Goal: Task Accomplishment & Management: Manage account settings

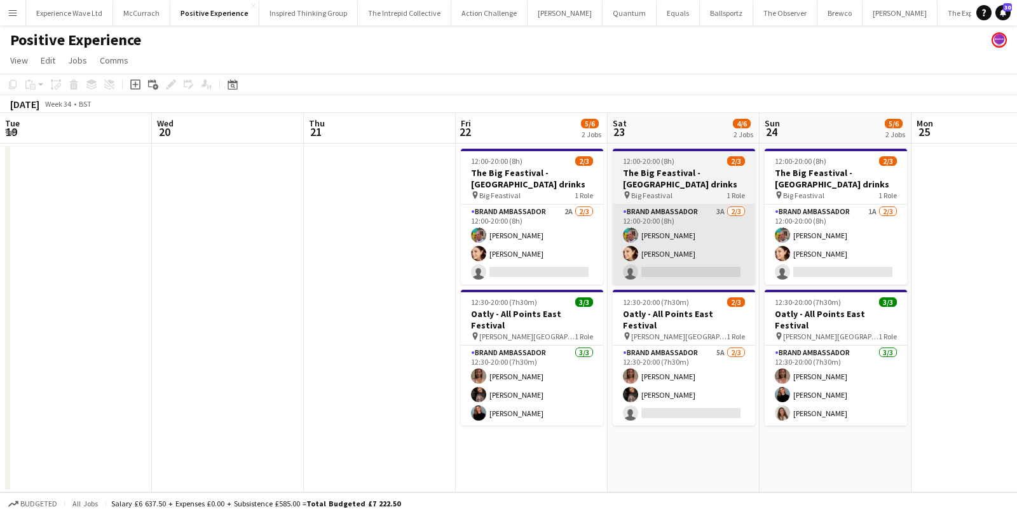
scroll to position [0, 437]
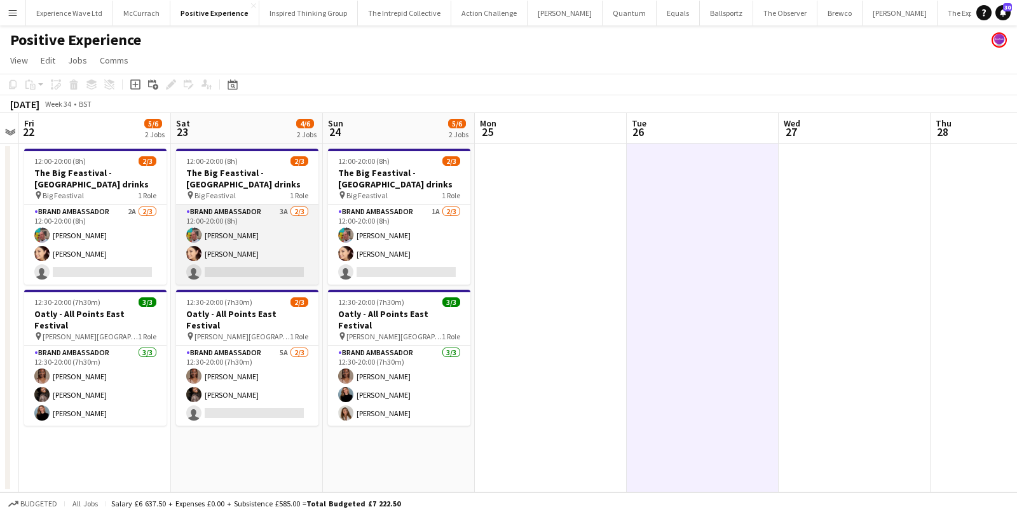
click at [225, 245] on app-card-role "Brand Ambassador 3A [DATE] 12:00-20:00 (8h) [PERSON_NAME] [PERSON_NAME] single-…" at bounding box center [247, 245] width 142 height 80
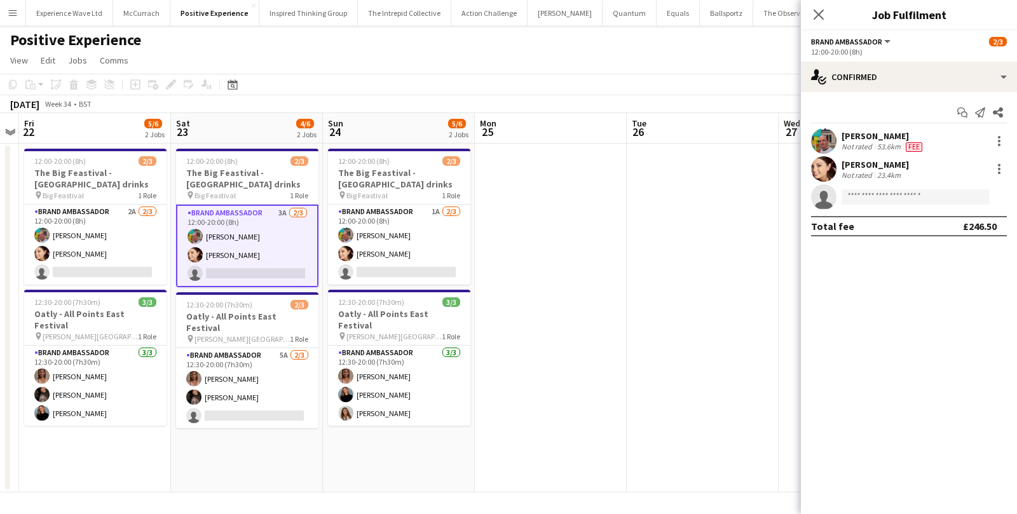
click at [854, 165] on div "[PERSON_NAME]" at bounding box center [874, 164] width 67 height 11
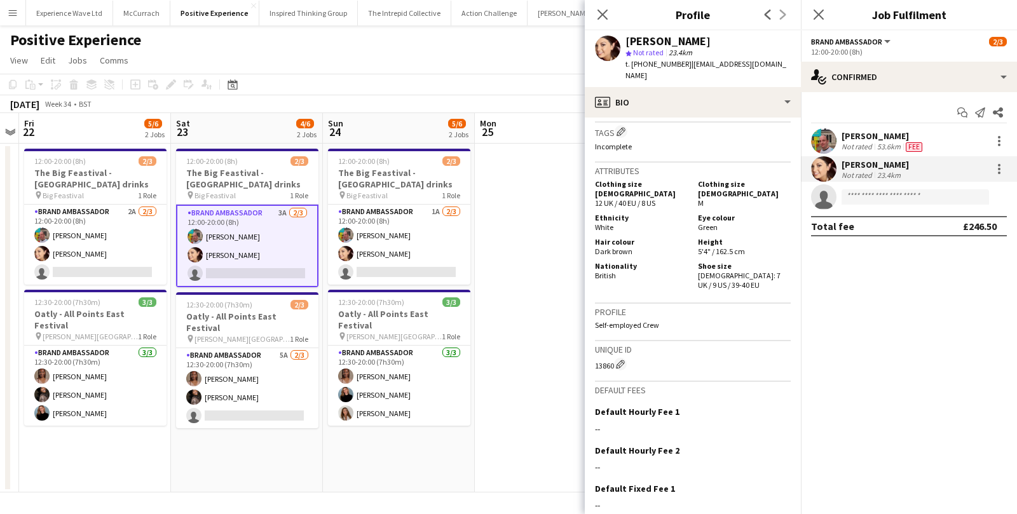
scroll to position [634, 0]
click at [525, 306] on app-date-cell at bounding box center [551, 318] width 152 height 349
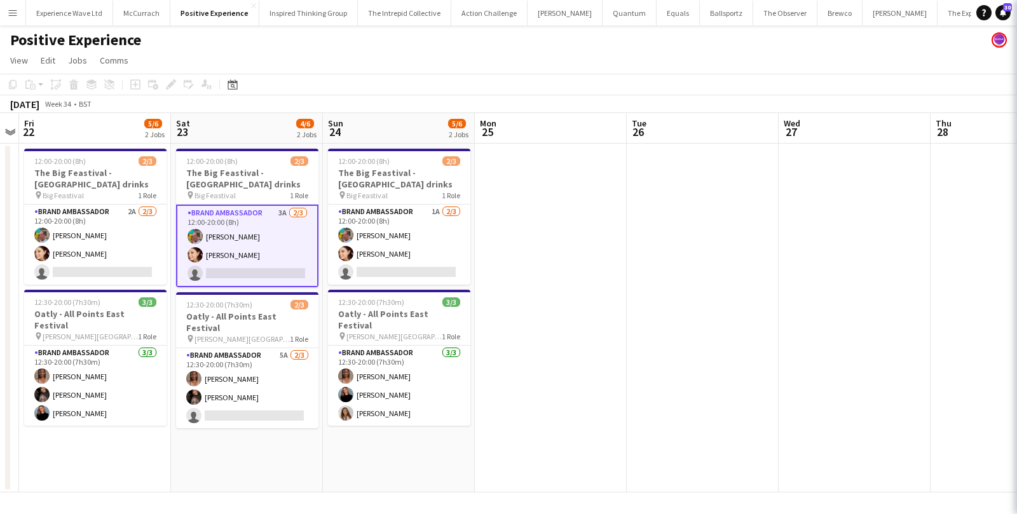
scroll to position [0, 436]
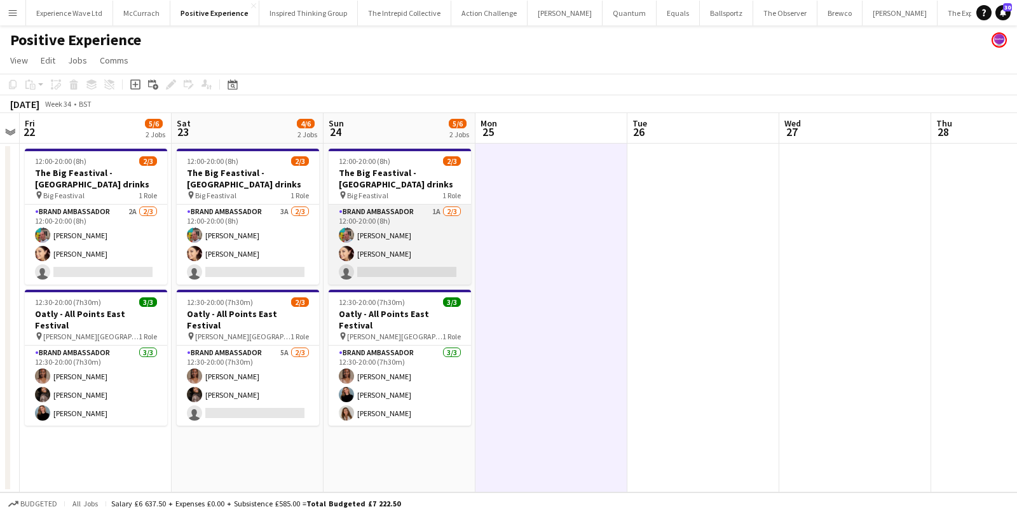
click at [374, 236] on app-card-role "Brand Ambassador 1A [DATE] 12:00-20:00 (8h) [PERSON_NAME] [PERSON_NAME] single-…" at bounding box center [400, 245] width 142 height 80
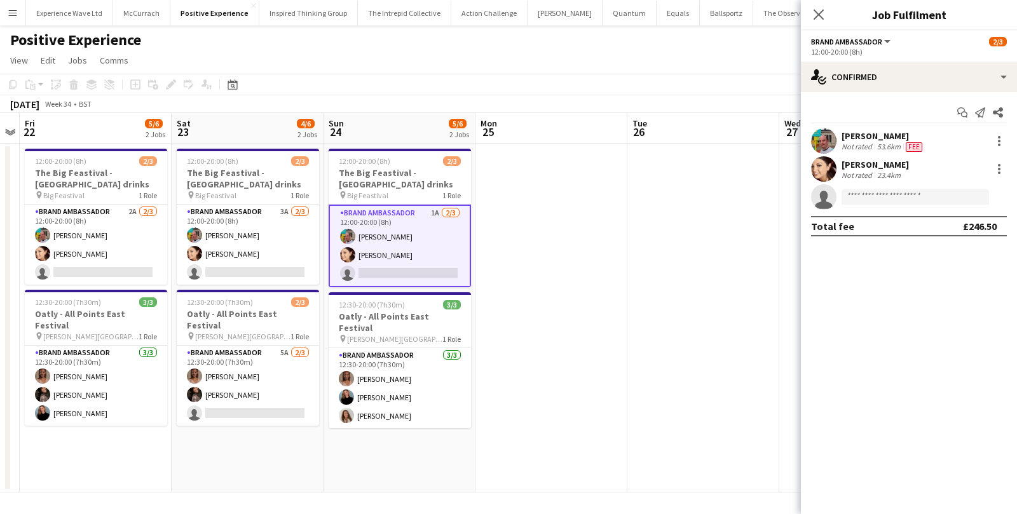
click at [883, 166] on div "[PERSON_NAME]" at bounding box center [874, 164] width 67 height 11
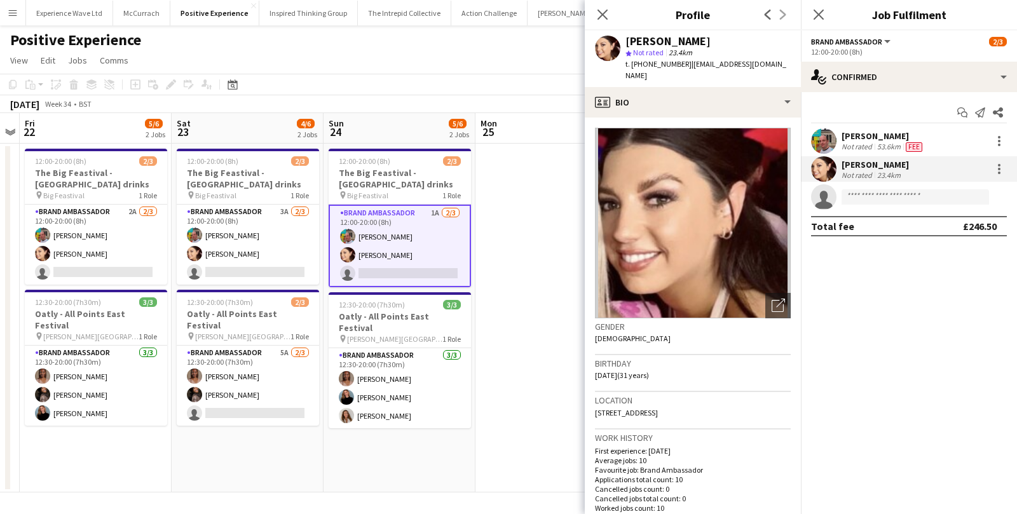
drag, startPoint x: 665, startPoint y: 401, endPoint x: 696, endPoint y: 402, distance: 30.5
click at [658, 408] on span "[STREET_ADDRESS]" at bounding box center [626, 413] width 63 height 10
copy span "[GEOGRAPHIC_DATA]"
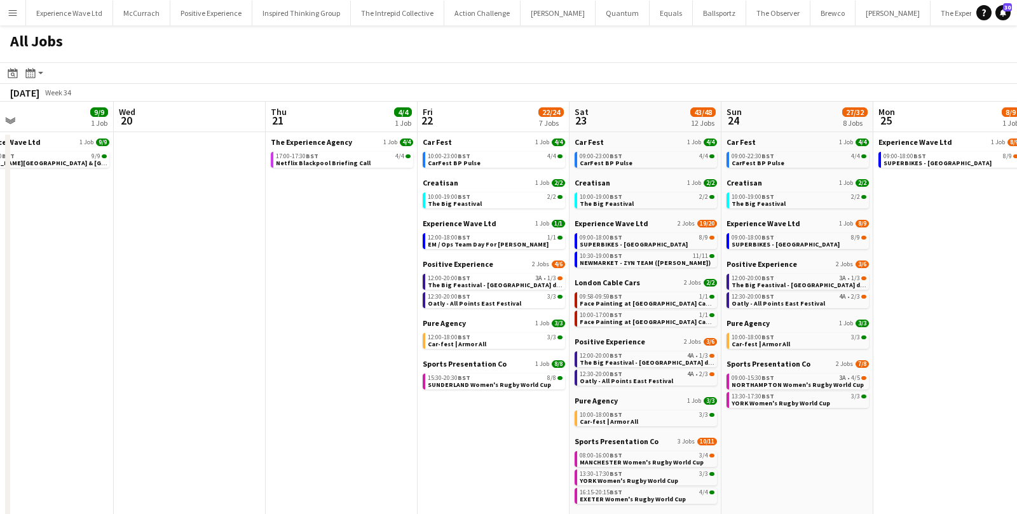
scroll to position [0, 552]
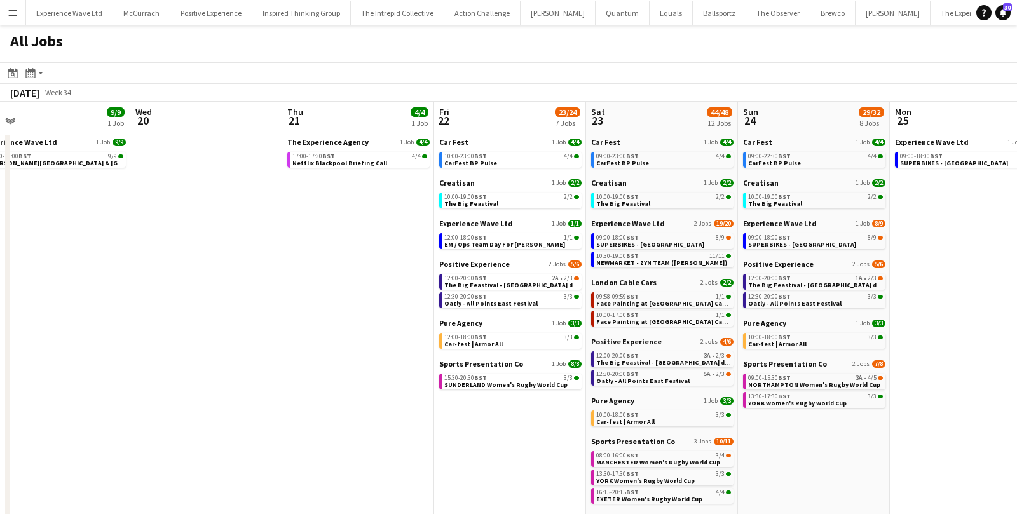
scroll to position [0, 479]
click at [543, 378] on div "15:30-20:30 BST 8/8" at bounding box center [510, 378] width 135 height 6
click at [4, 14] on button "Menu" at bounding box center [12, 12] width 25 height 25
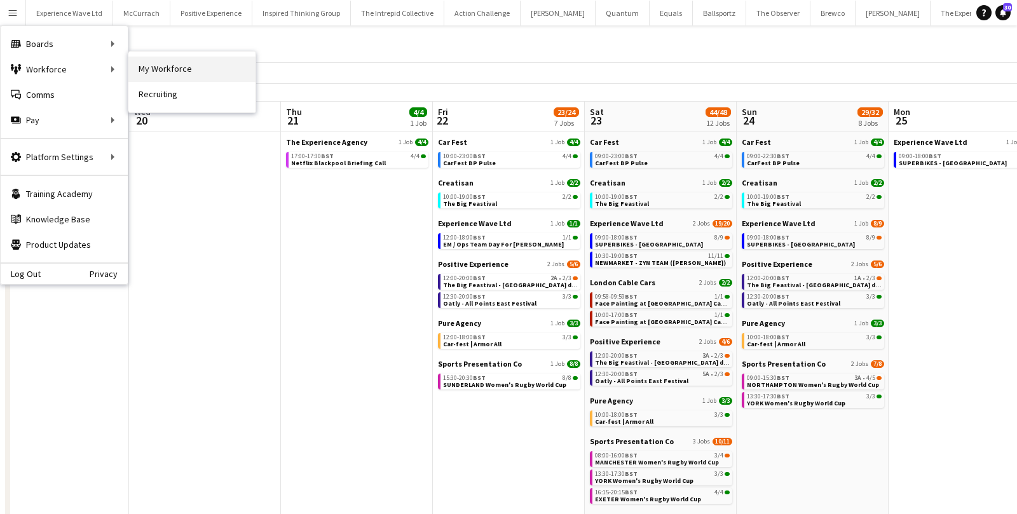
click at [172, 72] on link "My Workforce" at bounding box center [191, 69] width 127 height 25
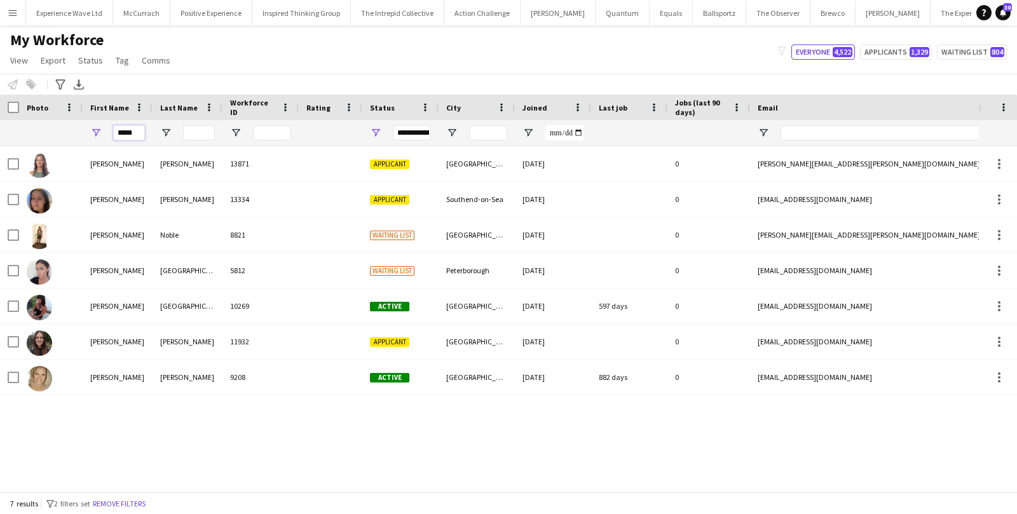
drag, startPoint x: 142, startPoint y: 130, endPoint x: 101, endPoint y: 130, distance: 40.7
click at [101, 130] on div "*****" at bounding box center [118, 132] width 70 height 25
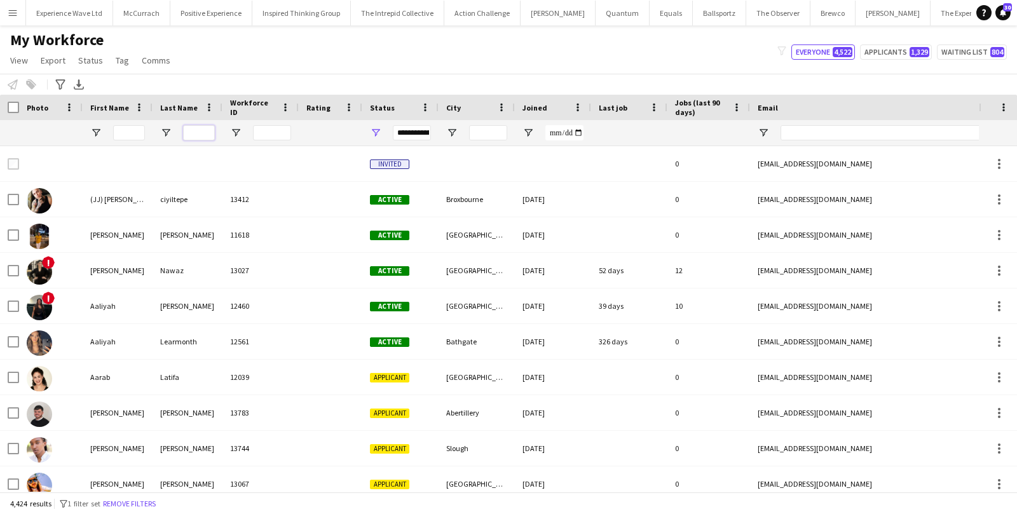
click at [200, 126] on input "Last Name Filter Input" at bounding box center [199, 132] width 32 height 15
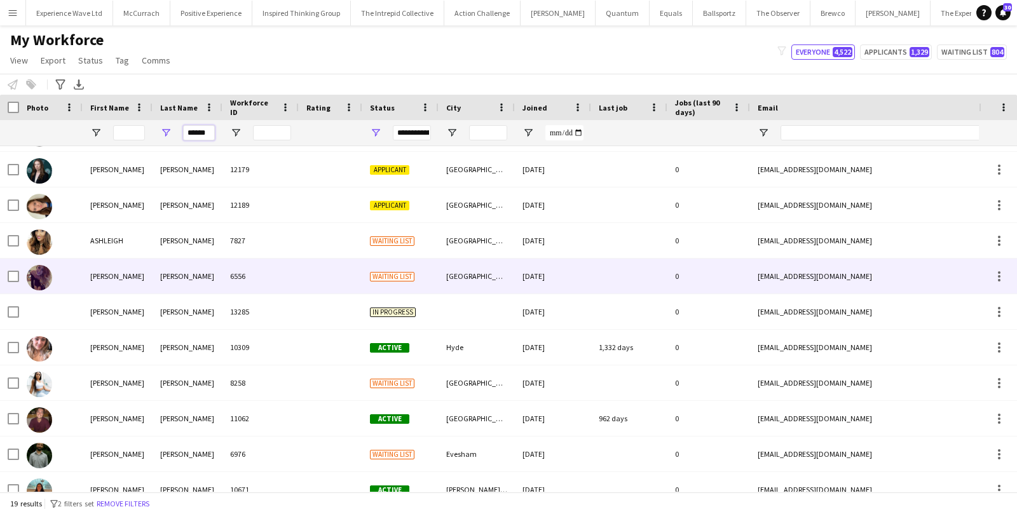
scroll to position [35, 0]
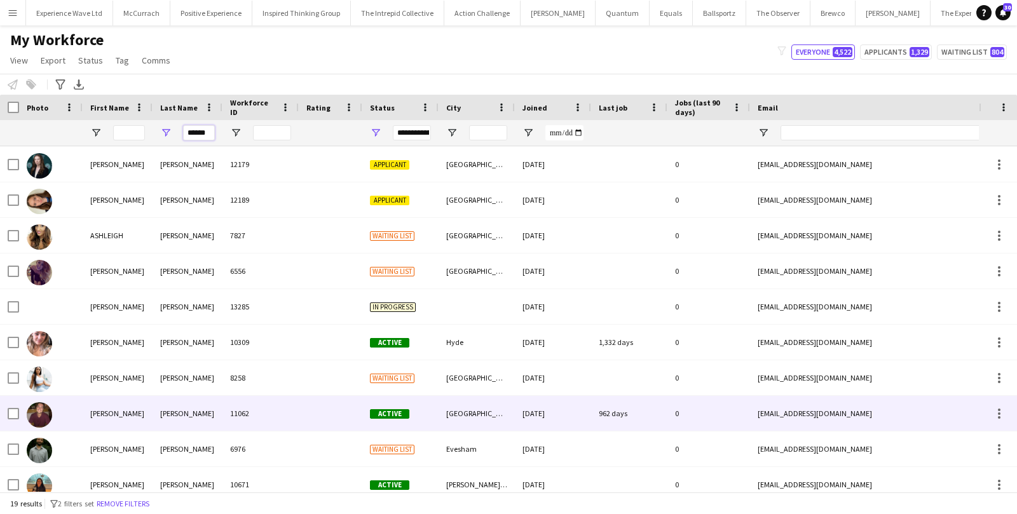
type input "******"
click at [126, 409] on div "Jonathan" at bounding box center [118, 413] width 70 height 35
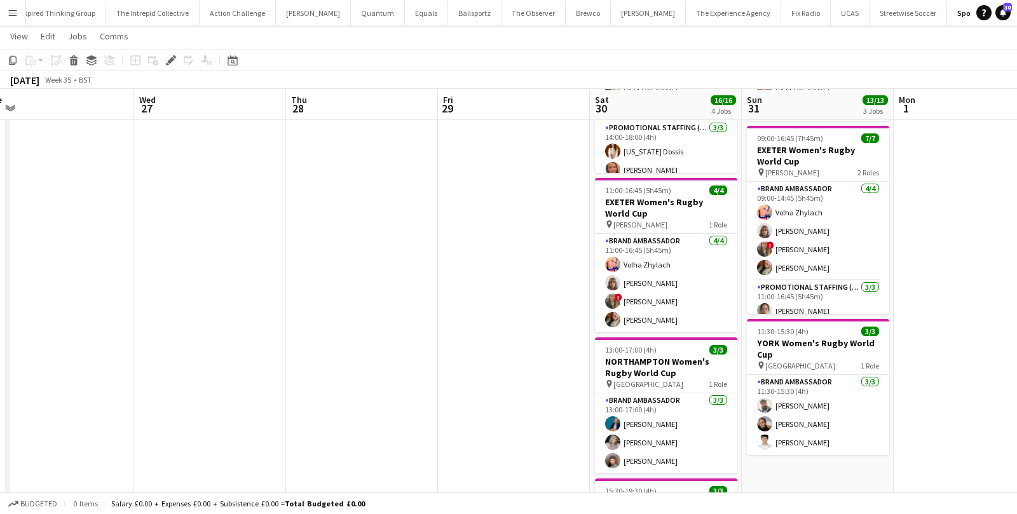
scroll to position [0, 478]
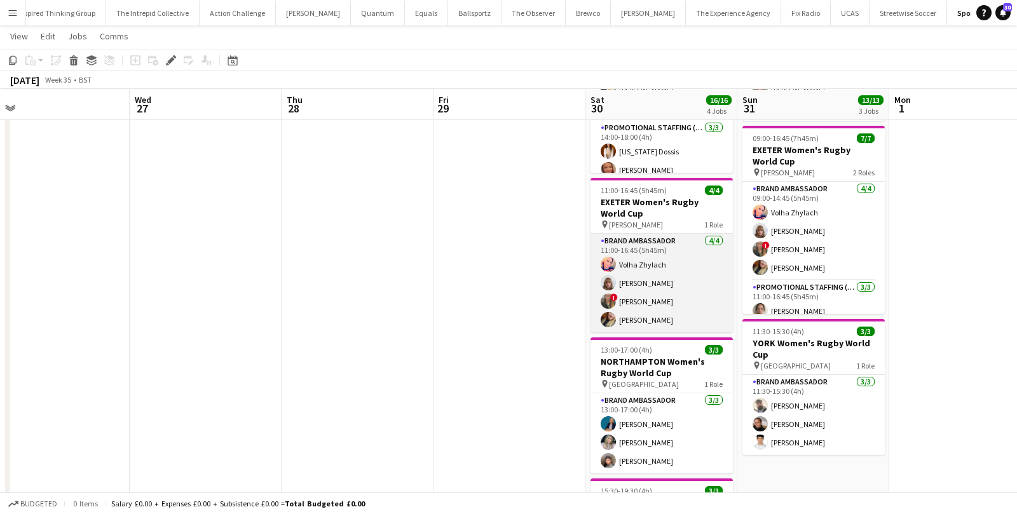
click at [691, 256] on app-card-role "Brand Ambassador 4/4 11:00-16:45 (5h45m) Volha Zhylach Caitlyn Chapman ! Stepha…" at bounding box center [661, 283] width 142 height 99
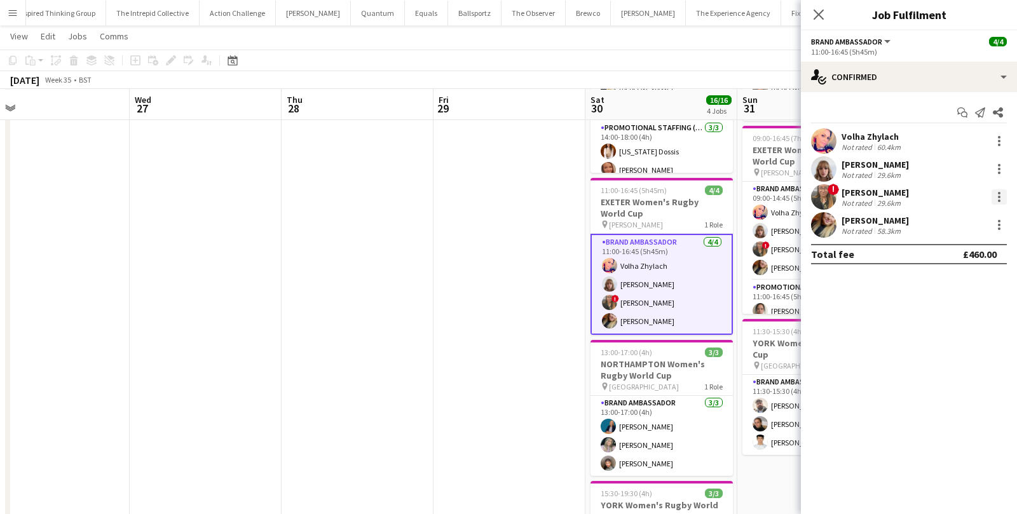
click at [998, 200] on div at bounding box center [999, 201] width 3 height 3
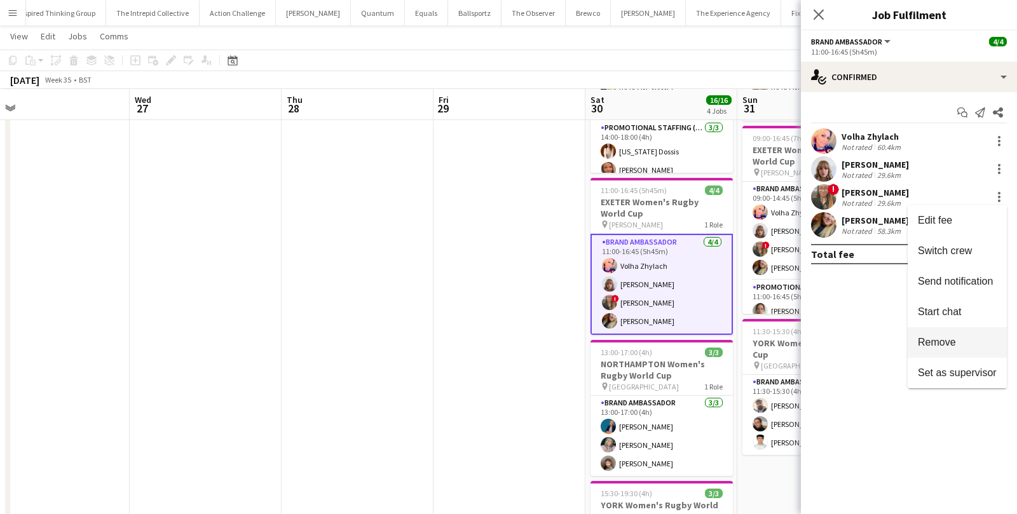
click at [934, 337] on span "Remove" at bounding box center [937, 341] width 38 height 11
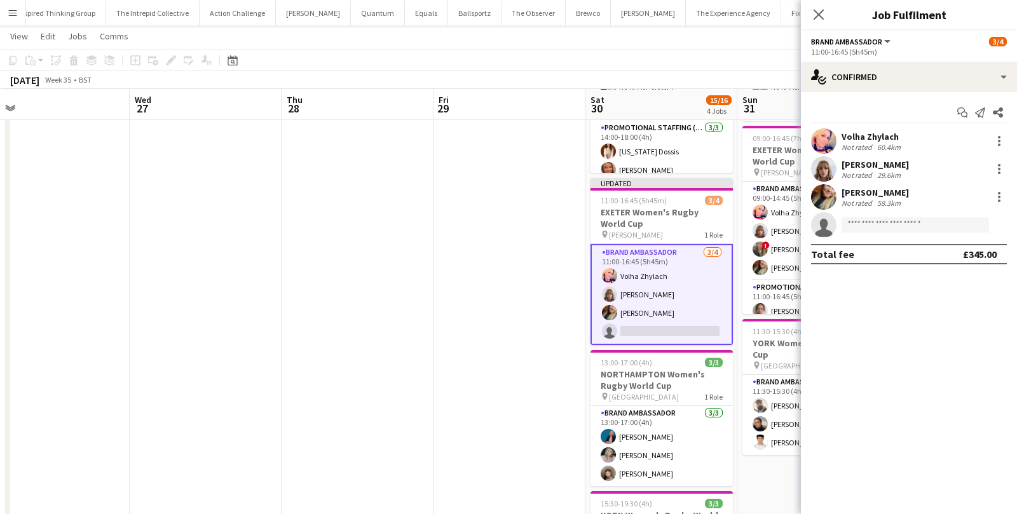
click at [472, 243] on app-date-cell at bounding box center [509, 312] width 152 height 664
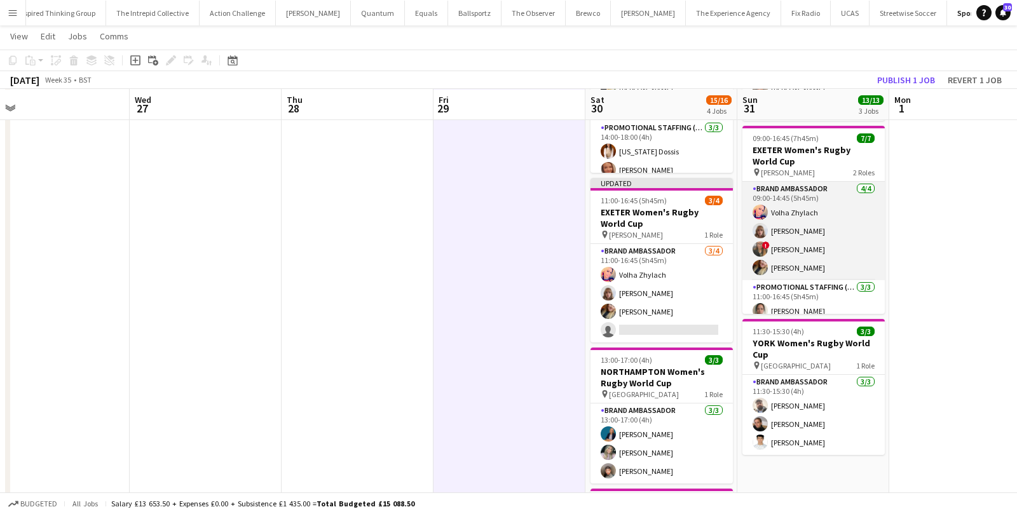
click at [874, 245] on app-card-role "Brand Ambassador 4/4 09:00-14:45 (5h45m) Volha Zhylach Caitlyn Chapman ! Stepha…" at bounding box center [813, 231] width 142 height 99
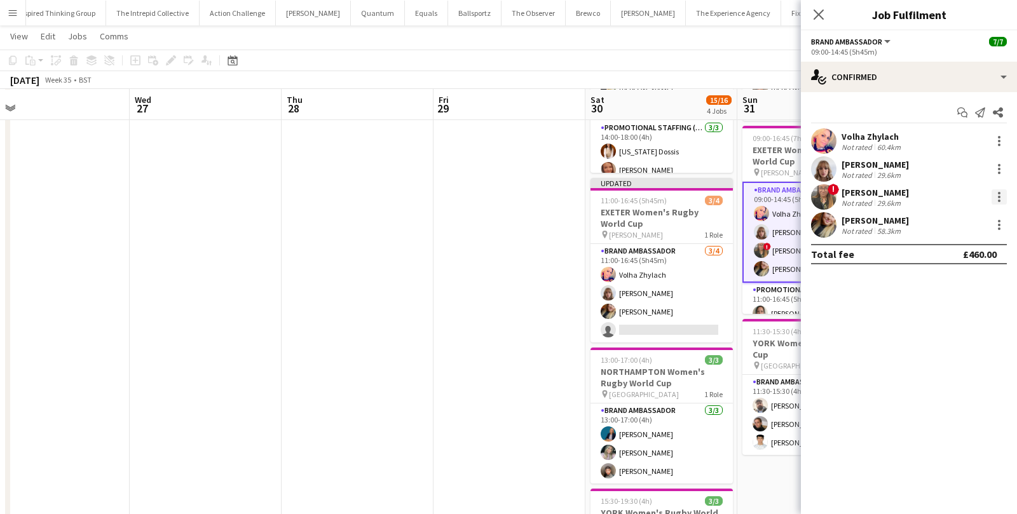
click at [995, 196] on div at bounding box center [998, 196] width 15 height 15
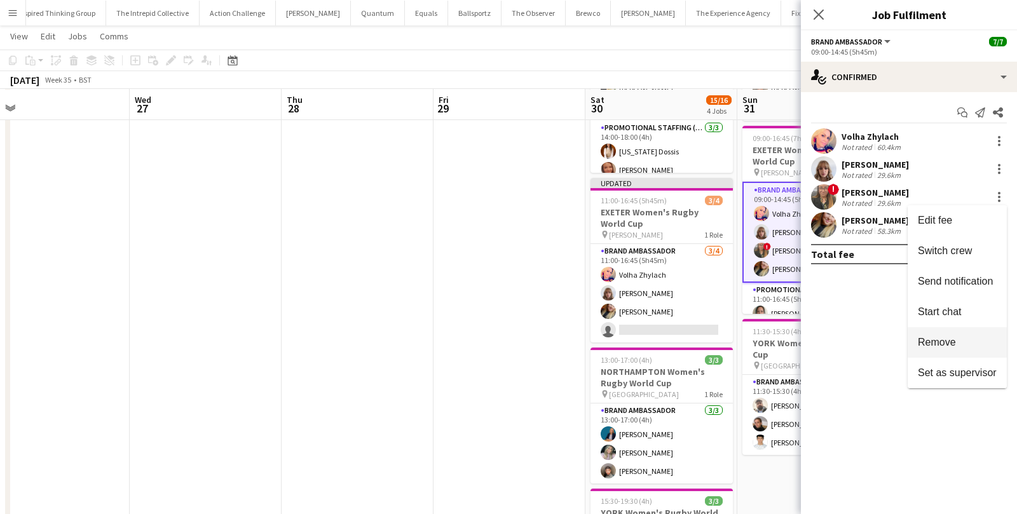
click at [930, 347] on span "Remove" at bounding box center [937, 341] width 38 height 11
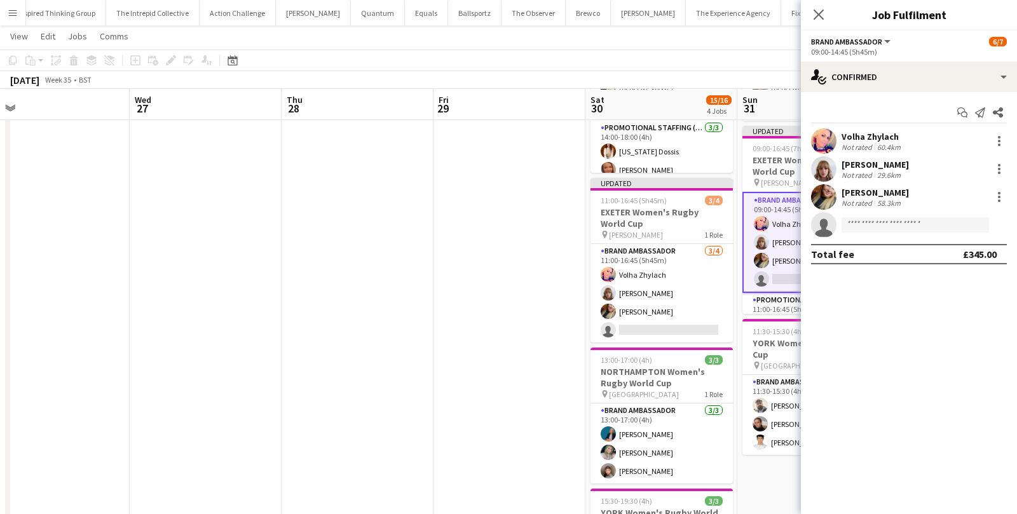
click at [442, 256] on app-date-cell at bounding box center [509, 312] width 152 height 664
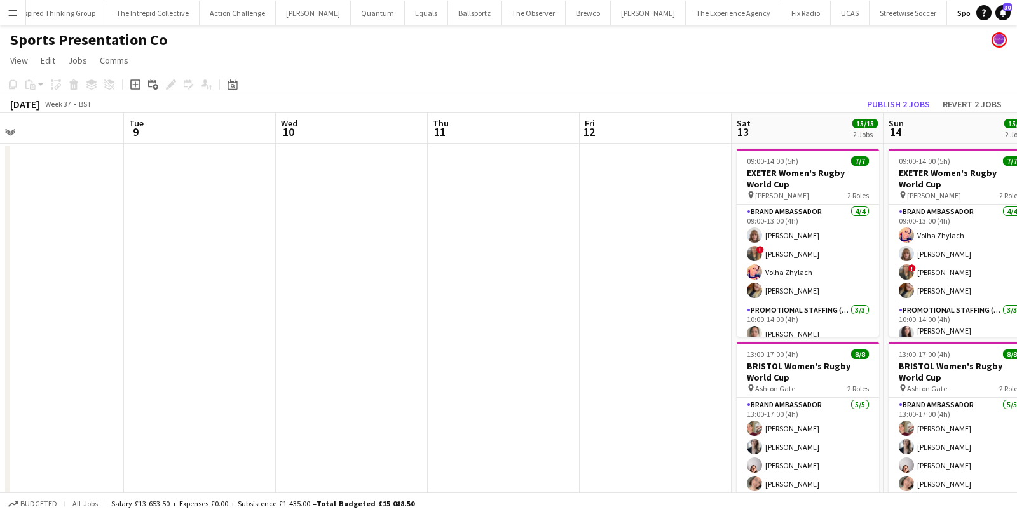
scroll to position [0, 486]
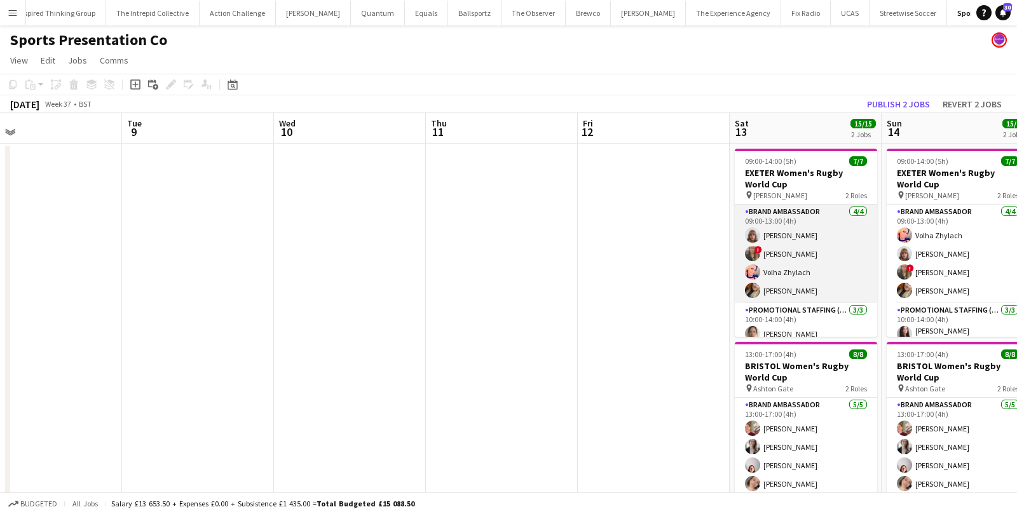
click at [815, 240] on app-card-role "Brand Ambassador 4/4 09:00-13:00 (4h) Caitlyn Chapman ! Stephanie Louise Knight…" at bounding box center [806, 254] width 142 height 99
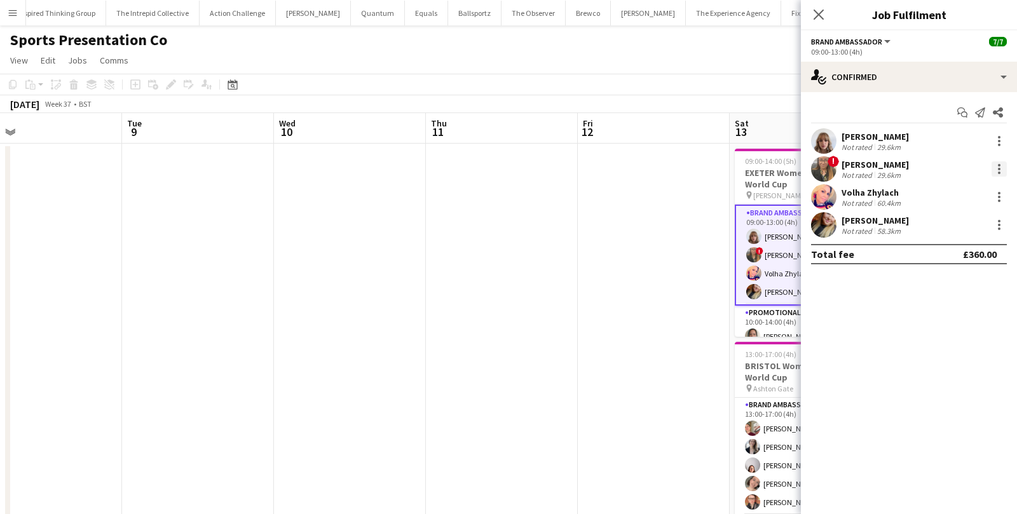
click at [997, 170] on div at bounding box center [998, 168] width 15 height 15
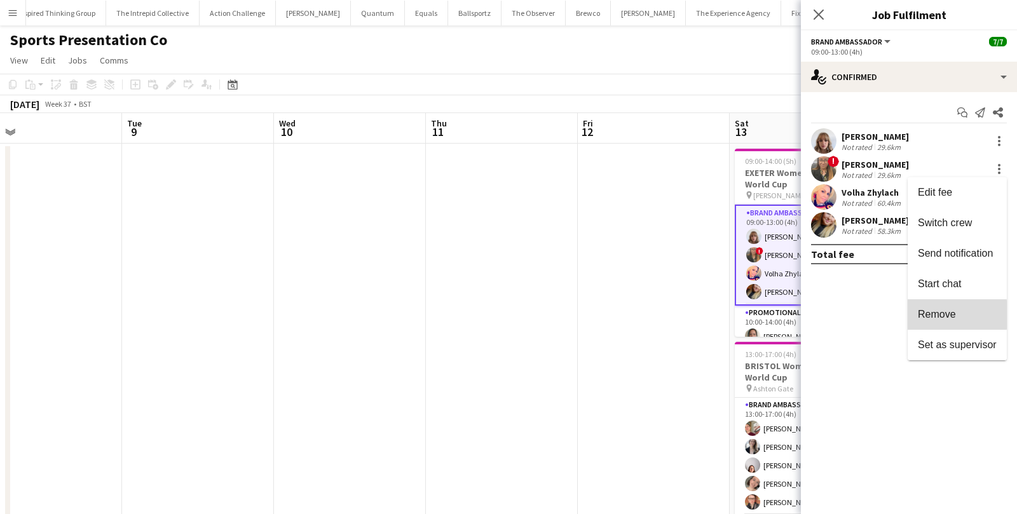
click at [929, 315] on span "Remove" at bounding box center [937, 313] width 38 height 11
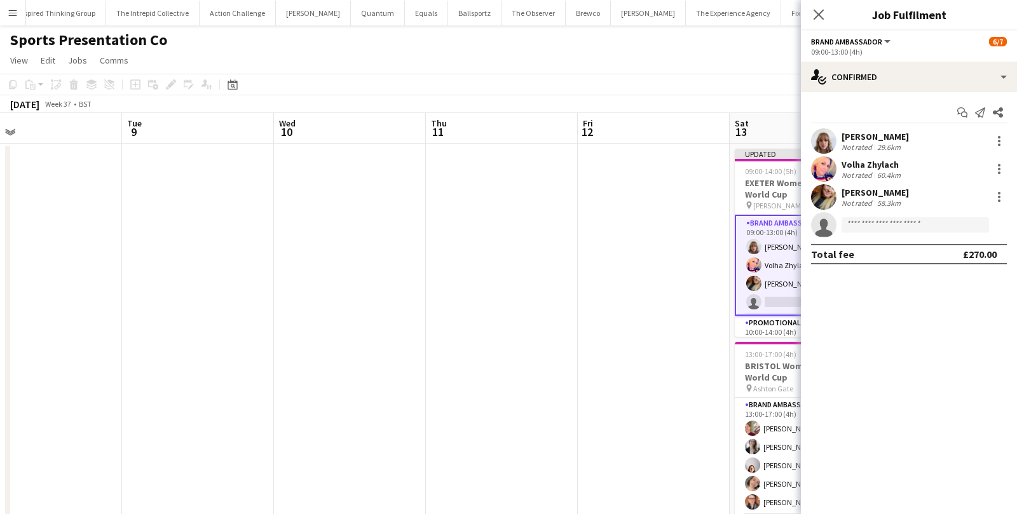
click at [659, 292] on app-date-cell at bounding box center [654, 476] width 152 height 664
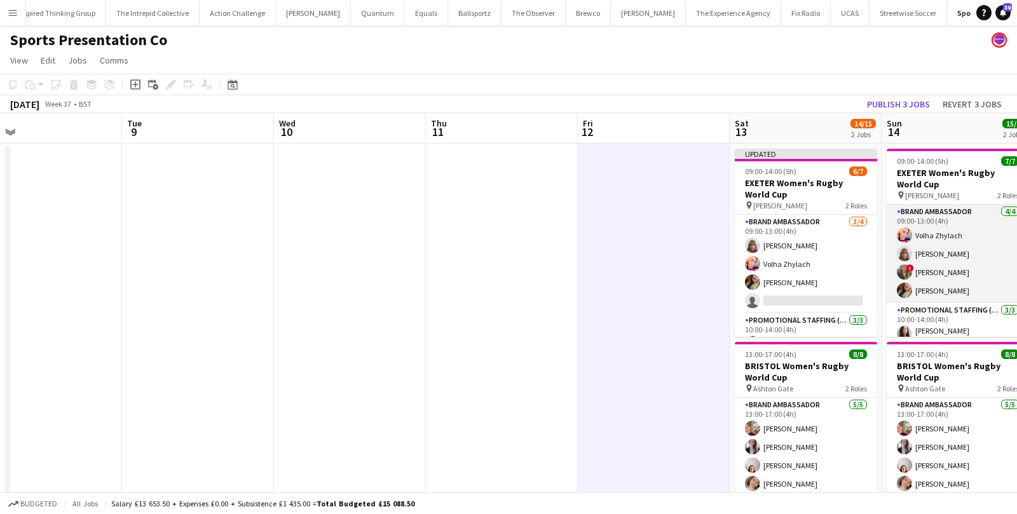
click at [951, 271] on app-card-role "Brand Ambassador 4/4 09:00-13:00 (4h) Volha Zhylach Caitlyn Chapman ! Stephanie…" at bounding box center [958, 254] width 142 height 99
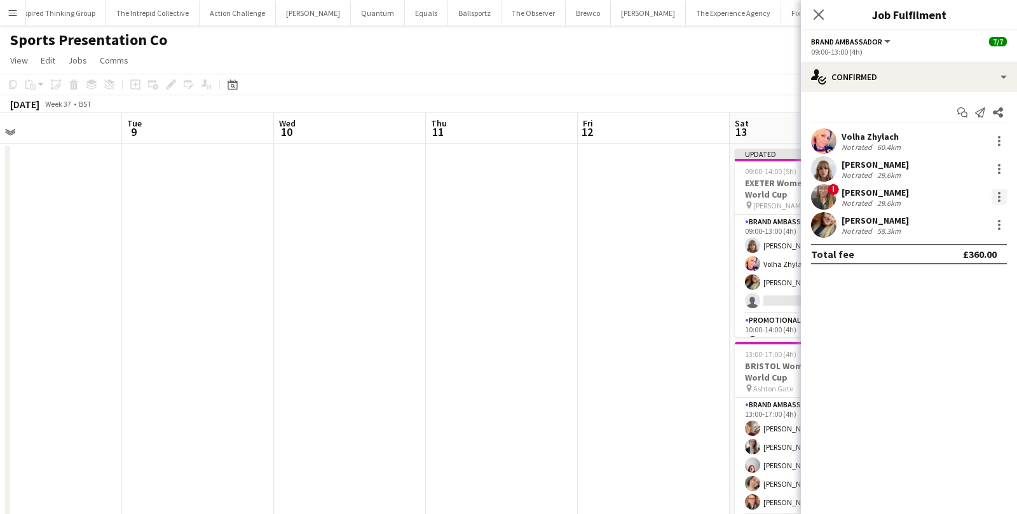
click at [1001, 199] on div at bounding box center [998, 196] width 15 height 15
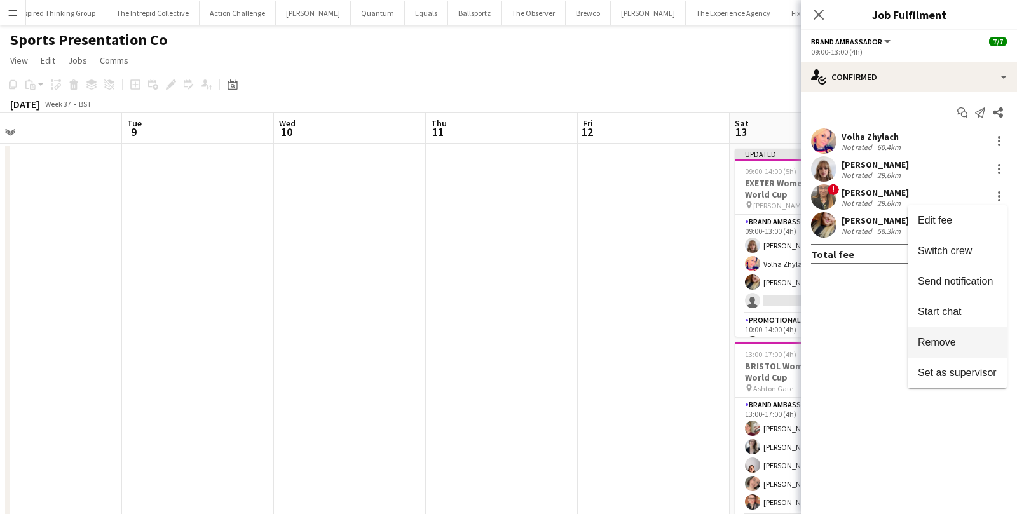
click at [925, 344] on span "Remove" at bounding box center [937, 341] width 38 height 11
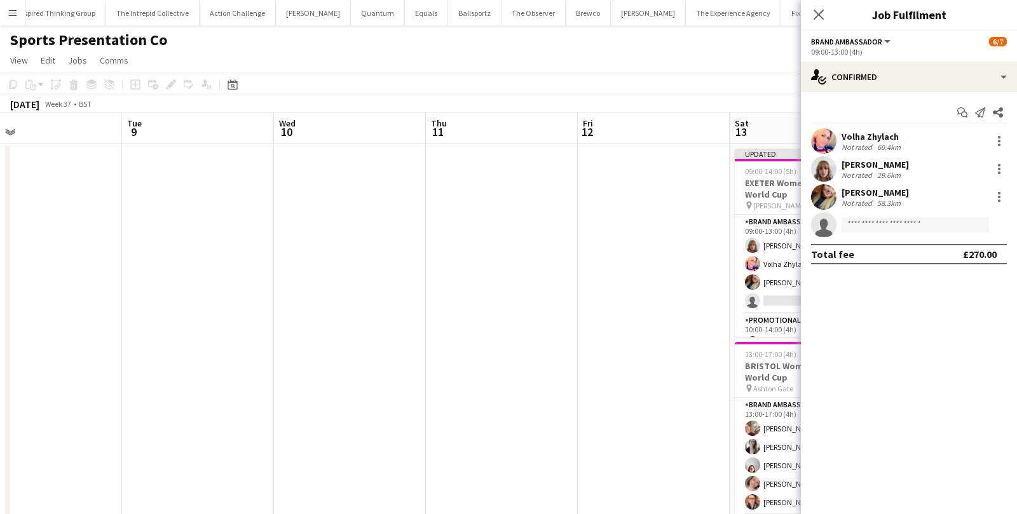
click at [521, 381] on app-date-cell at bounding box center [502, 476] width 152 height 664
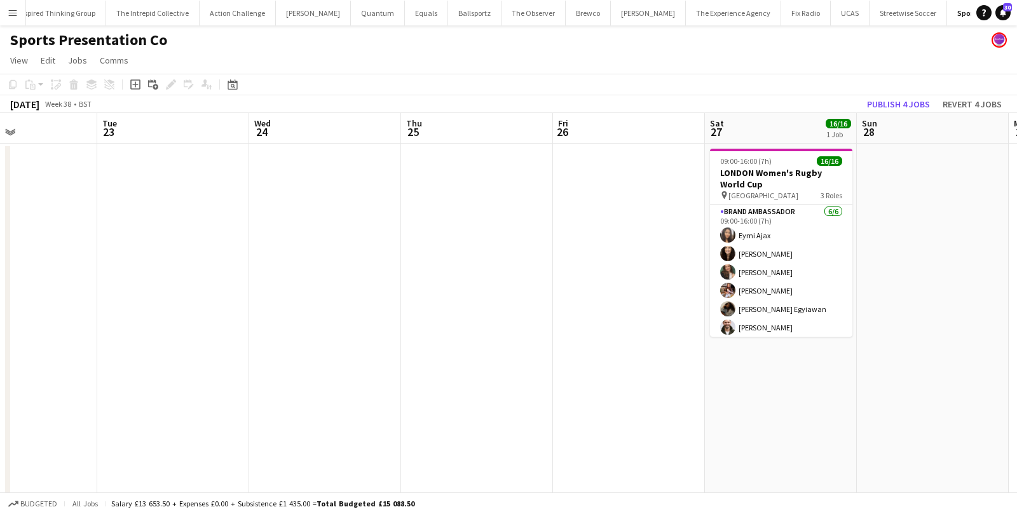
scroll to position [0, 516]
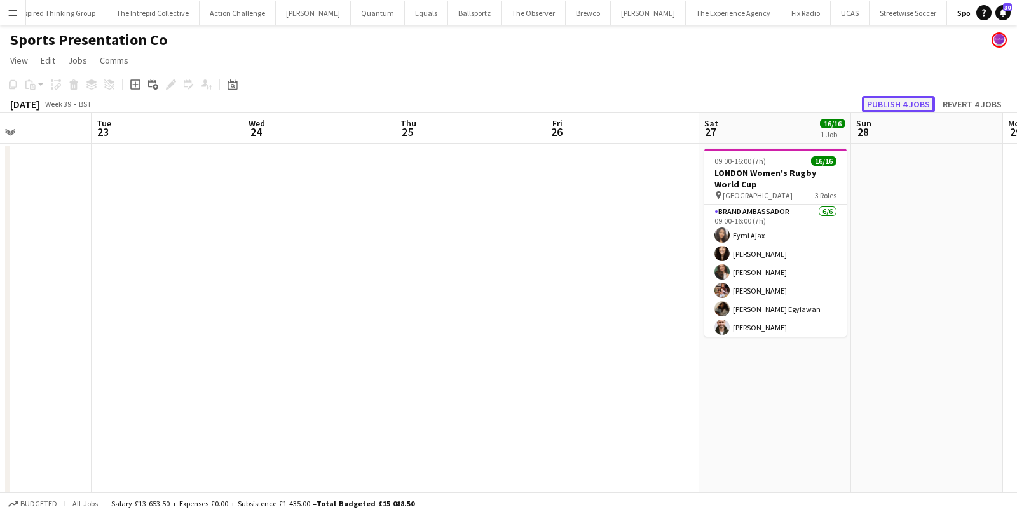
click at [885, 102] on button "Publish 4 jobs" at bounding box center [898, 104] width 73 height 17
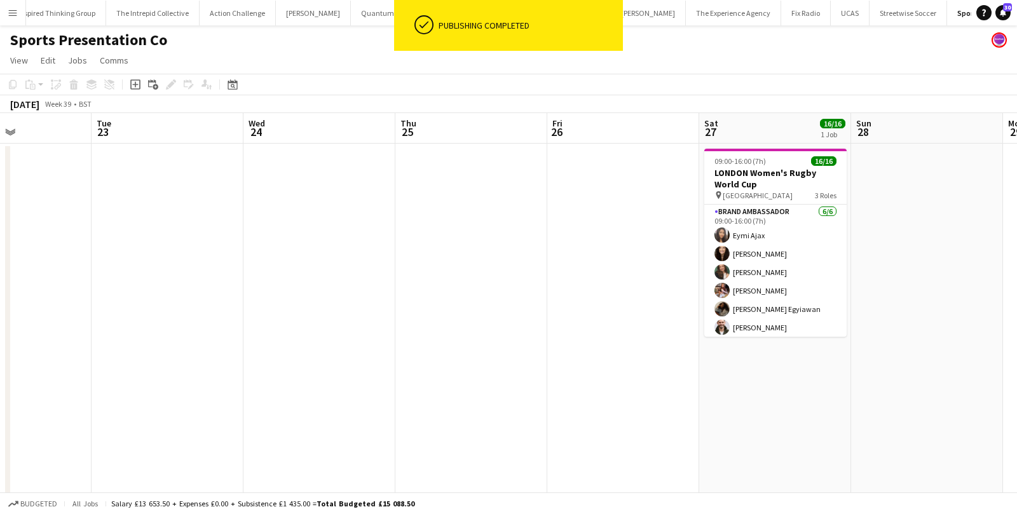
click at [578, 144] on app-date-cell at bounding box center [623, 476] width 152 height 664
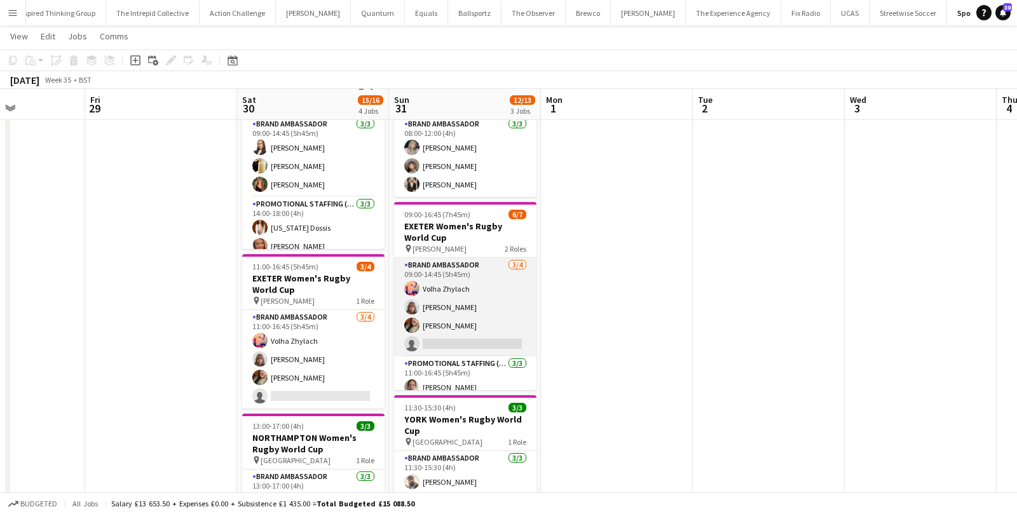
scroll to position [2, 0]
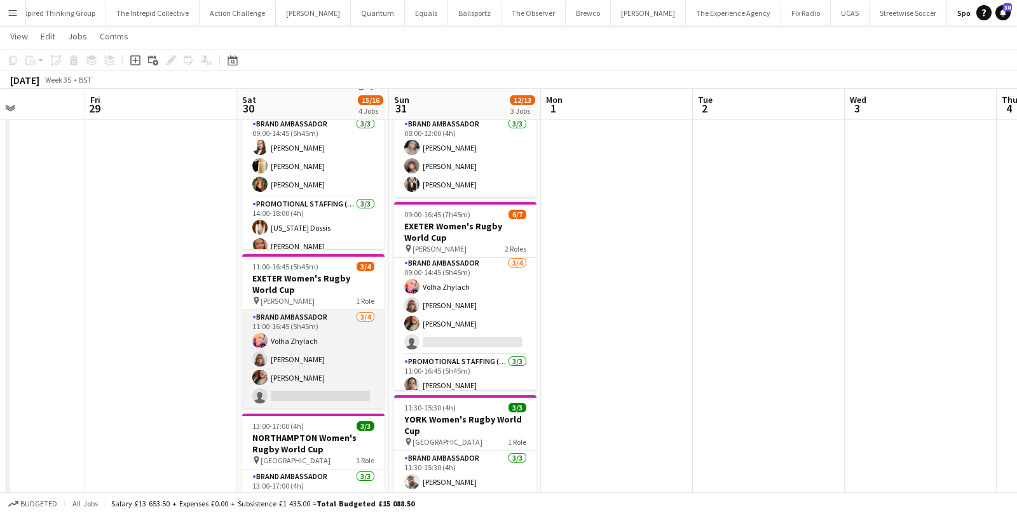
click at [308, 396] on app-card-role "Brand Ambassador 3/4 11:00-16:45 (5h45m) Volha Zhylach Caitlyn Chapman Jodie Sa…" at bounding box center [313, 359] width 142 height 99
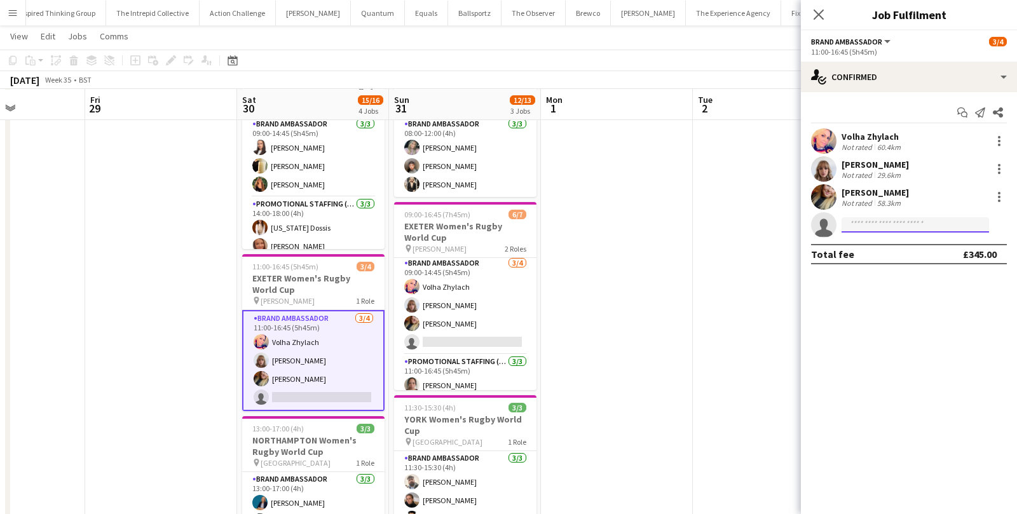
click at [878, 228] on input at bounding box center [914, 224] width 147 height 15
type input "*"
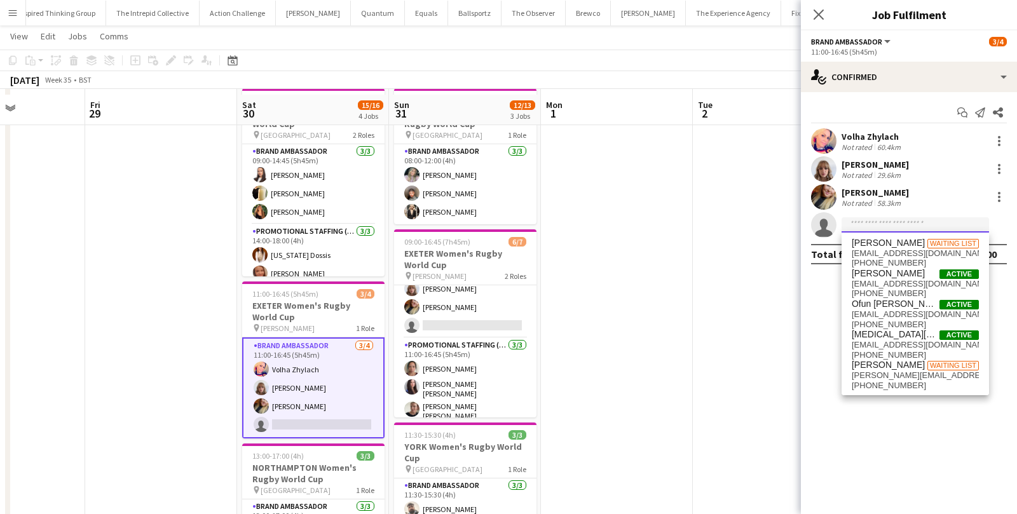
scroll to position [64, 0]
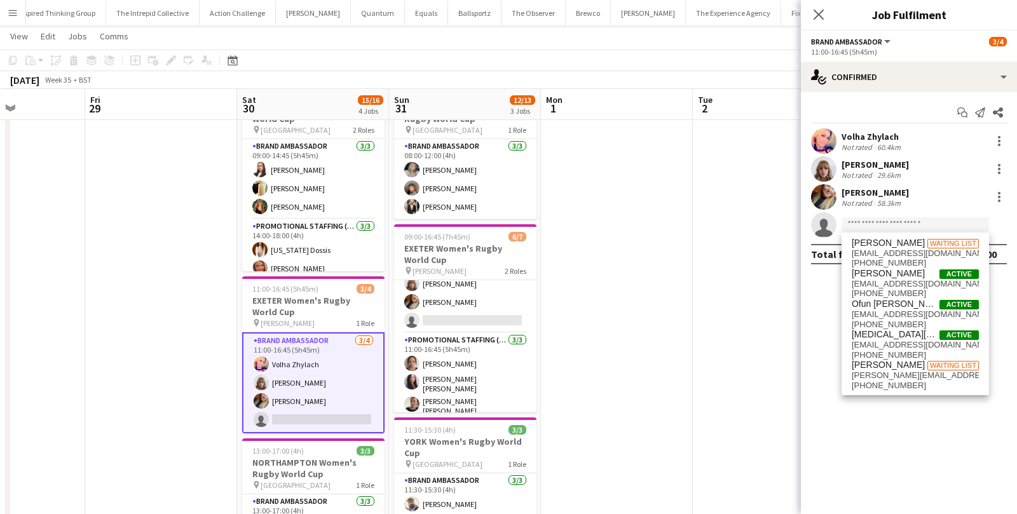
click at [295, 416] on app-card-role "Brand Ambassador 3/4 11:00-16:45 (5h45m) Volha Zhylach Caitlyn Chapman Jodie Sa…" at bounding box center [313, 382] width 142 height 101
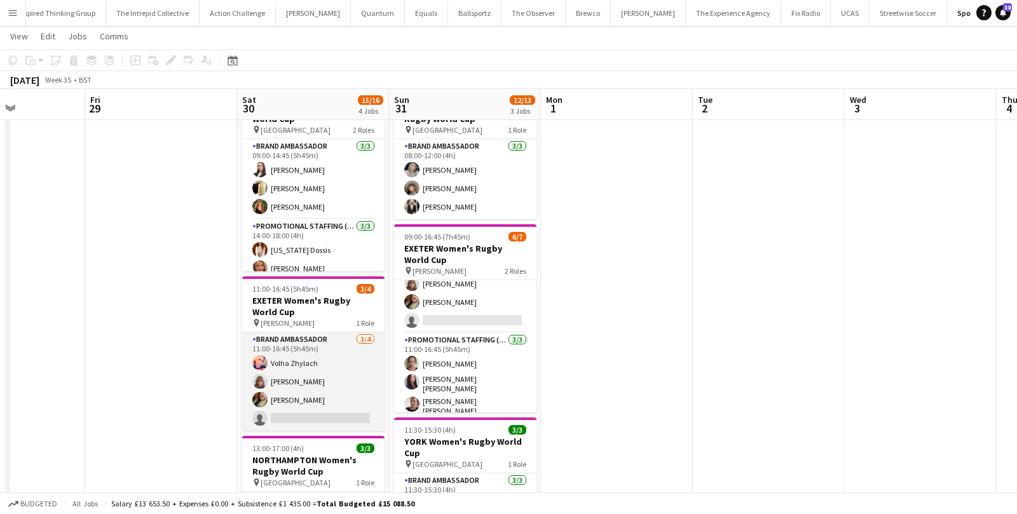
click at [295, 416] on app-card-role "Brand Ambassador 3/4 11:00-16:45 (5h45m) Volha Zhylach Caitlyn Chapman Jodie Sa…" at bounding box center [313, 381] width 142 height 99
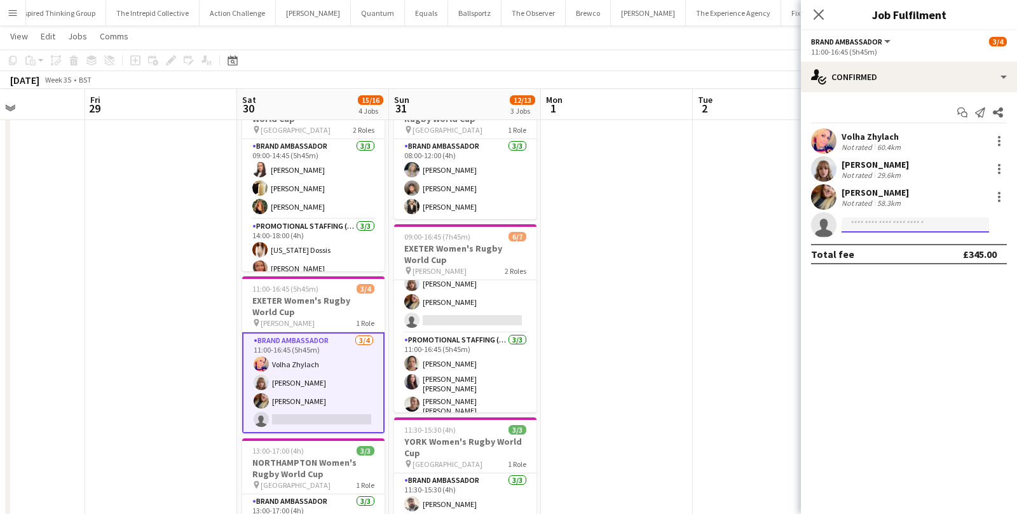
click at [873, 224] on input at bounding box center [914, 224] width 147 height 15
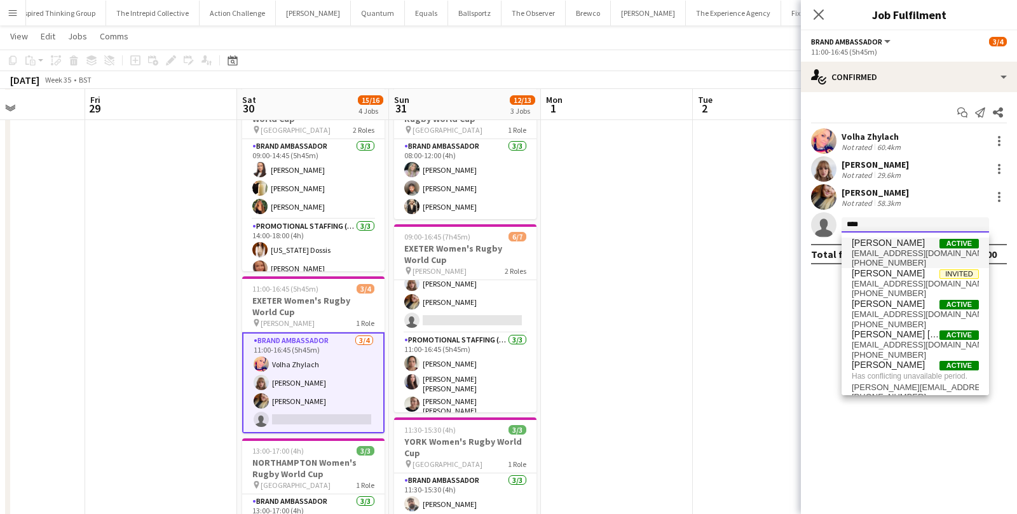
type input "****"
click at [914, 247] on span "Jonathan Davies" at bounding box center [888, 243] width 73 height 11
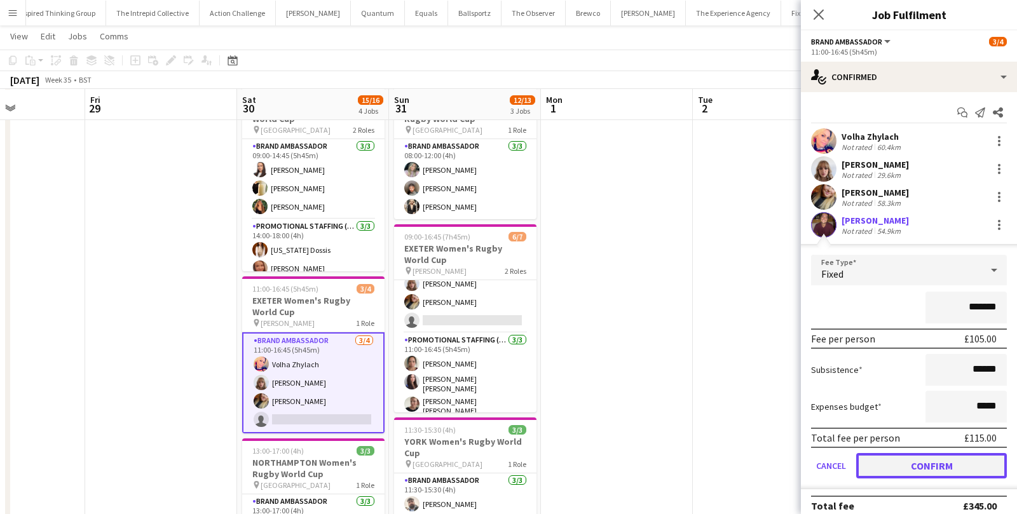
click at [865, 458] on button "Confirm" at bounding box center [931, 465] width 151 height 25
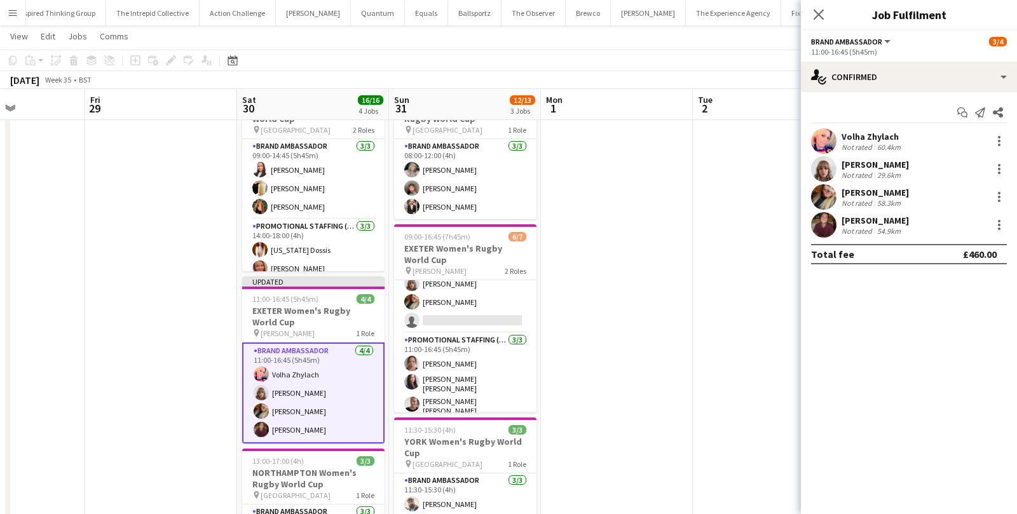
click at [894, 221] on div "Jonathan Davies" at bounding box center [874, 220] width 67 height 11
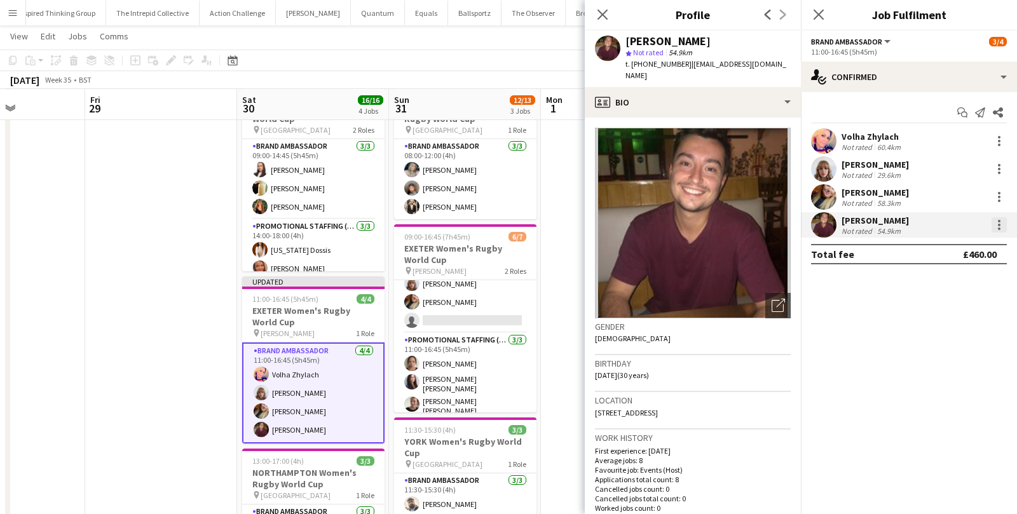
click at [1005, 226] on div at bounding box center [998, 224] width 15 height 15
click at [968, 251] on span "Edit fee" at bounding box center [957, 247] width 79 height 11
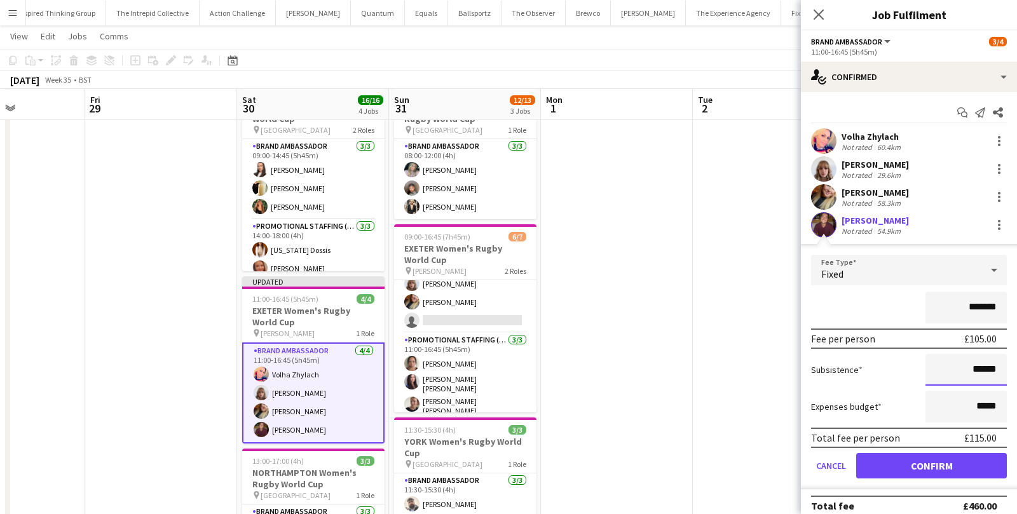
drag, startPoint x: 998, startPoint y: 369, endPoint x: 870, endPoint y: 365, distance: 128.4
click at [870, 365] on div "Subsistence ******" at bounding box center [909, 370] width 196 height 32
type input "******"
click at [892, 461] on button "Confirm" at bounding box center [931, 465] width 151 height 25
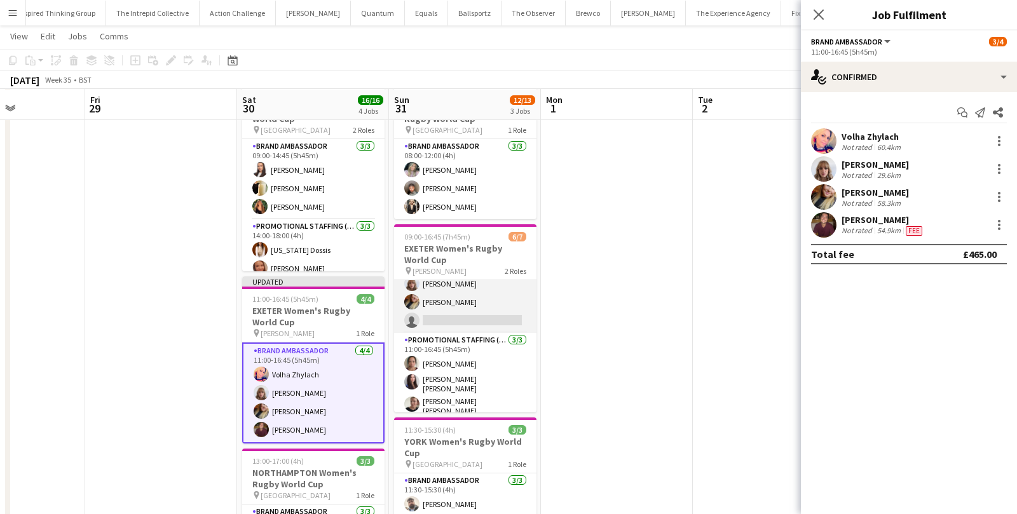
click at [498, 296] on app-card-role "Brand Ambassador 3/4 09:00-14:45 (5h45m) Volha Zhylach Caitlyn Chapman Jodie Sa…" at bounding box center [465, 284] width 142 height 99
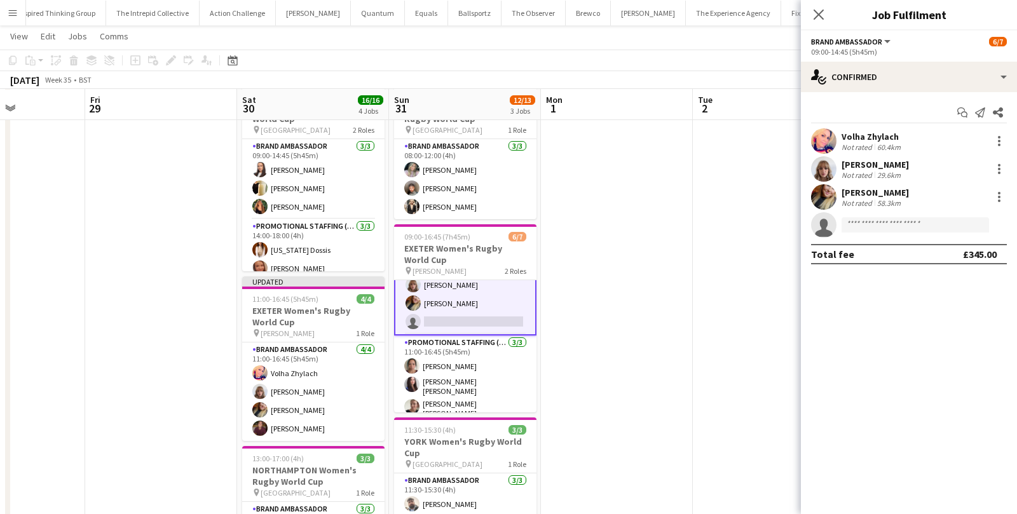
scroll to position [46, 0]
click at [890, 228] on input at bounding box center [914, 224] width 147 height 15
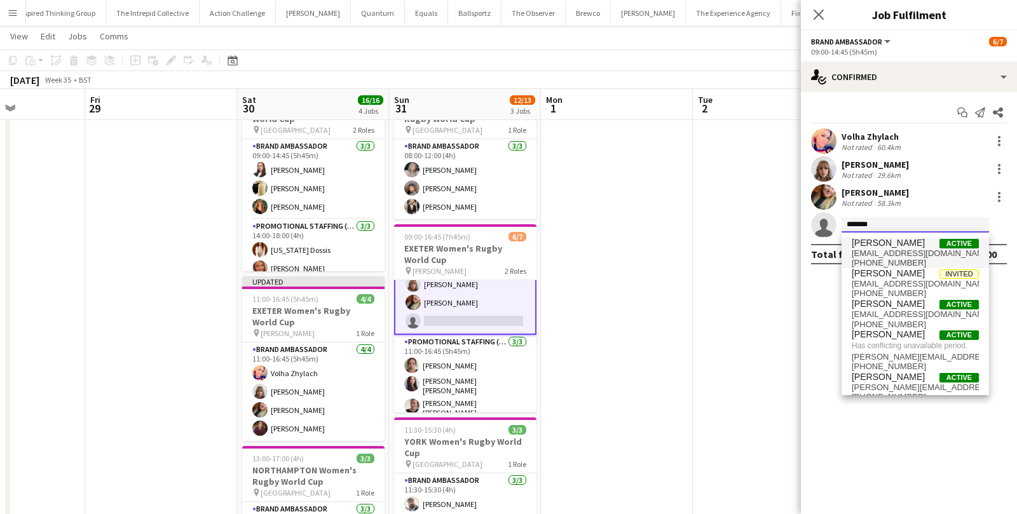
type input "*******"
click at [922, 242] on span "Jonathan Davies Active" at bounding box center [915, 243] width 127 height 11
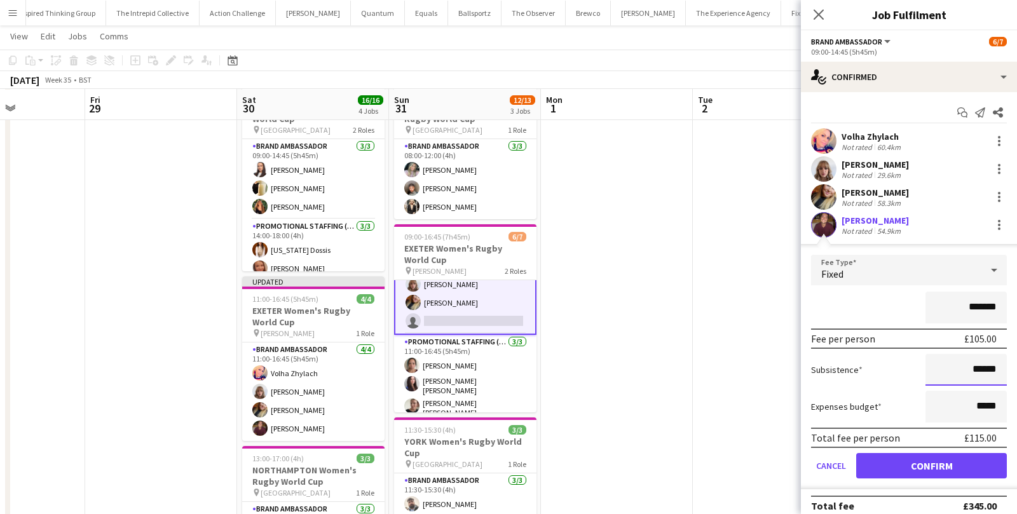
drag, startPoint x: 999, startPoint y: 368, endPoint x: 865, endPoint y: 358, distance: 134.4
click at [865, 358] on div "Subsistence ******" at bounding box center [909, 370] width 196 height 32
type input "******"
click at [890, 454] on button "Confirm" at bounding box center [931, 465] width 151 height 25
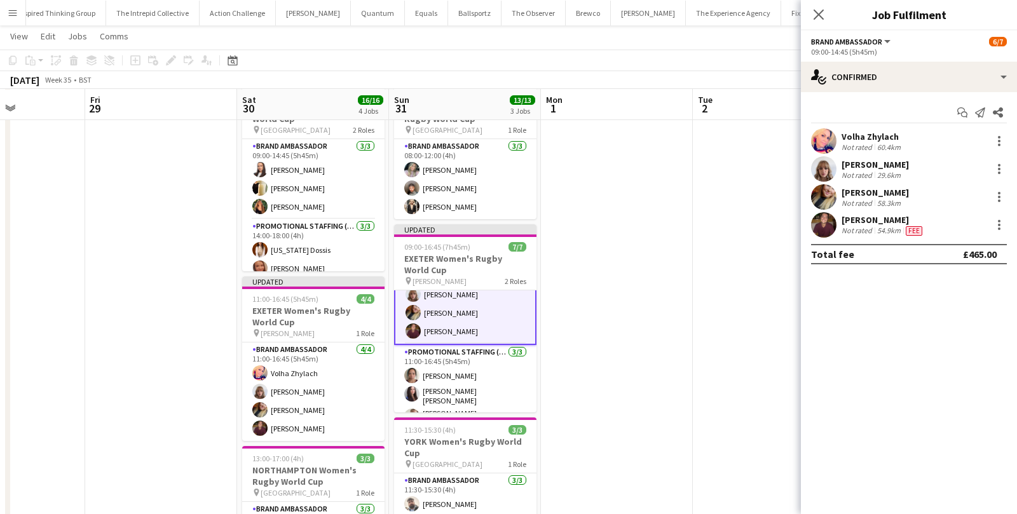
click at [672, 407] on app-date-cell at bounding box center [617, 410] width 152 height 664
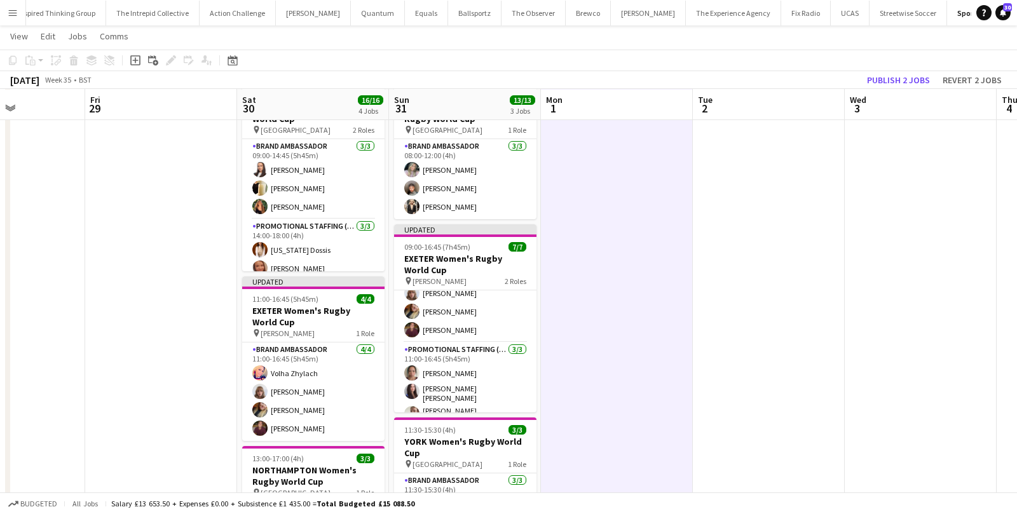
scroll to position [46, 0]
click at [904, 77] on button "Publish 2 jobs" at bounding box center [898, 80] width 73 height 17
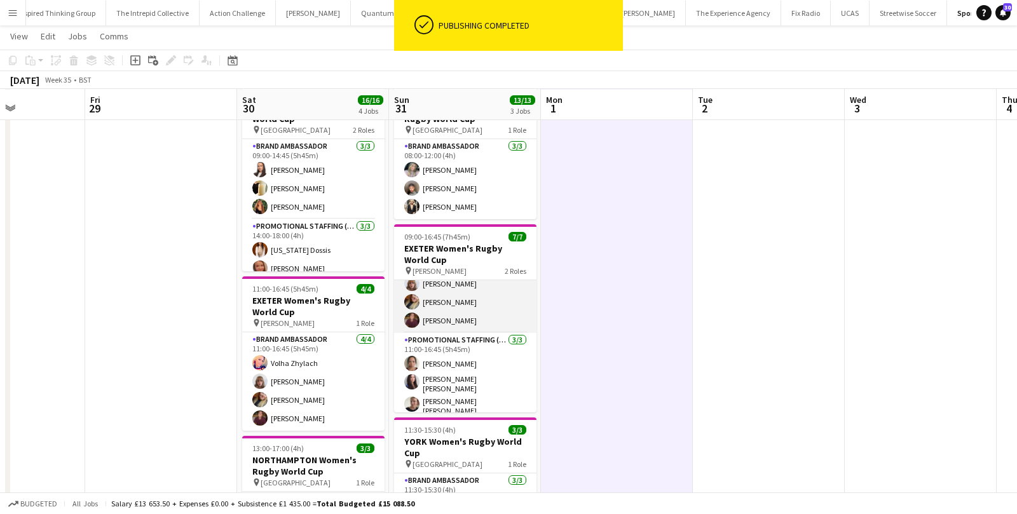
click at [462, 320] on app-card-role "Brand Ambassador 4/4 09:00-14:45 (5h45m) Volha Zhylach Caitlyn Chapman Jodie Sa…" at bounding box center [465, 284] width 142 height 99
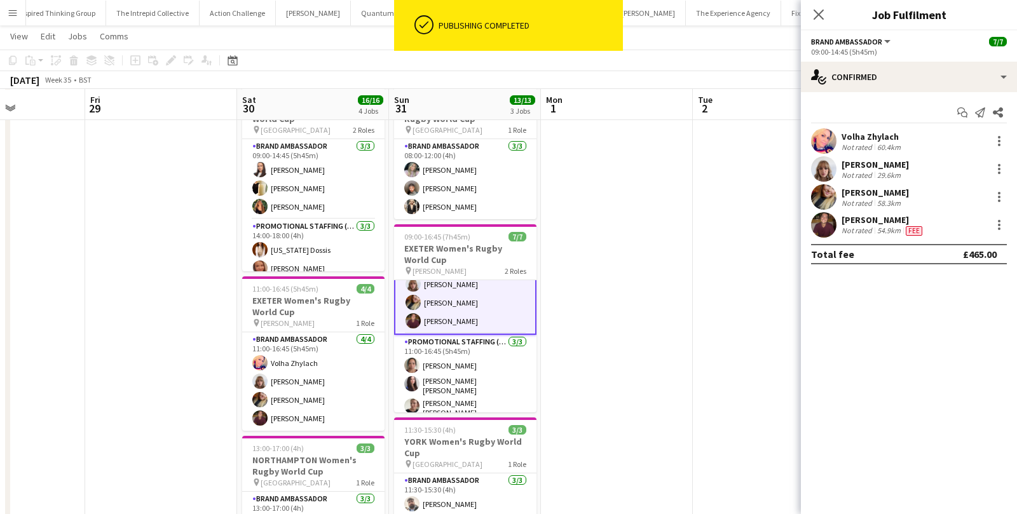
click at [894, 222] on div "Jonathan Davies" at bounding box center [882, 219] width 83 height 11
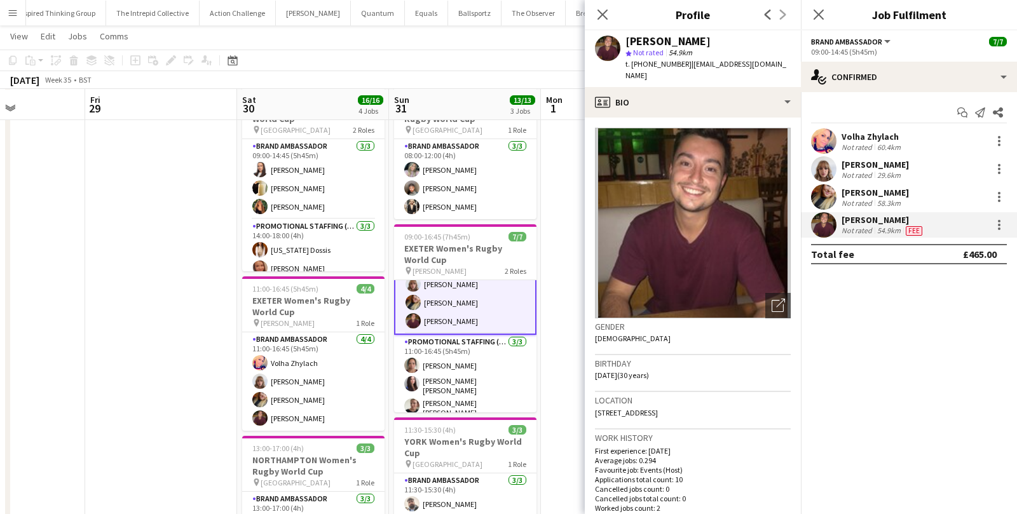
click at [843, 332] on mat-expansion-panel "check Confirmed Start chat Send notification Share Volha Zhylach Not rated 60.4…" at bounding box center [909, 303] width 216 height 422
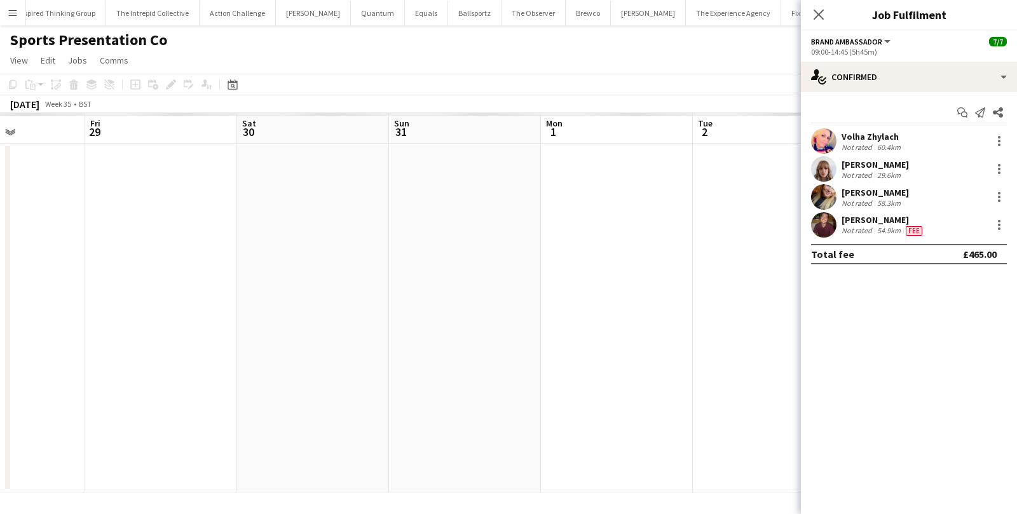
scroll to position [0, 0]
